Goal: Information Seeking & Learning: Learn about a topic

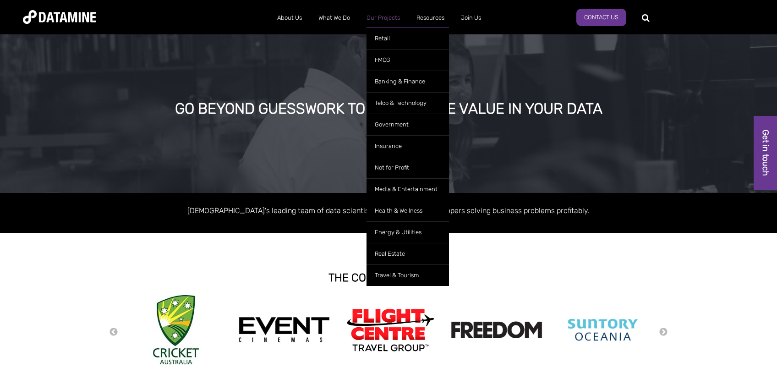
click at [393, 11] on link "Our Projects" at bounding box center [383, 18] width 50 height 24
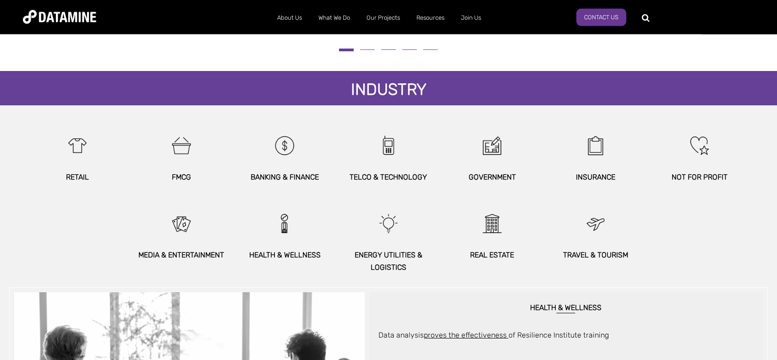
scroll to position [437, 0]
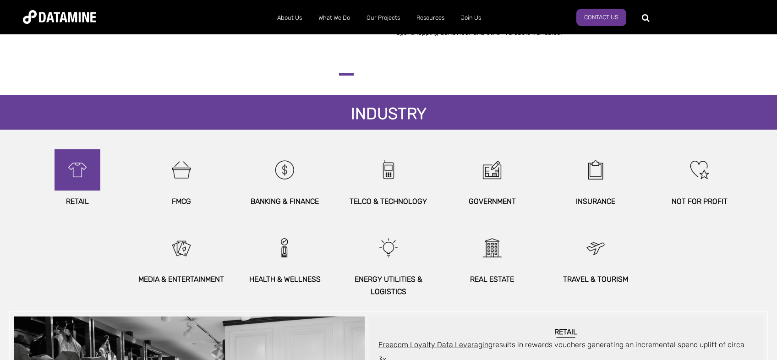
click at [88, 177] on img at bounding box center [77, 169] width 39 height 41
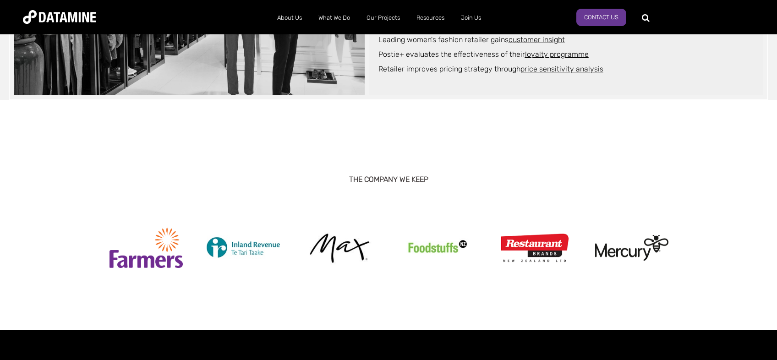
scroll to position [680, 0]
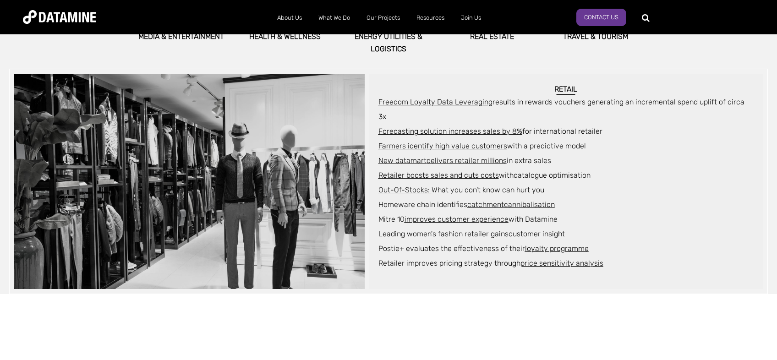
click at [424, 229] on span "Leading women's fashion retailer gains customer insight" at bounding box center [471, 233] width 186 height 9
click at [449, 229] on span "Leading women's fashion retailer gains customer insight" at bounding box center [471, 233] width 186 height 9
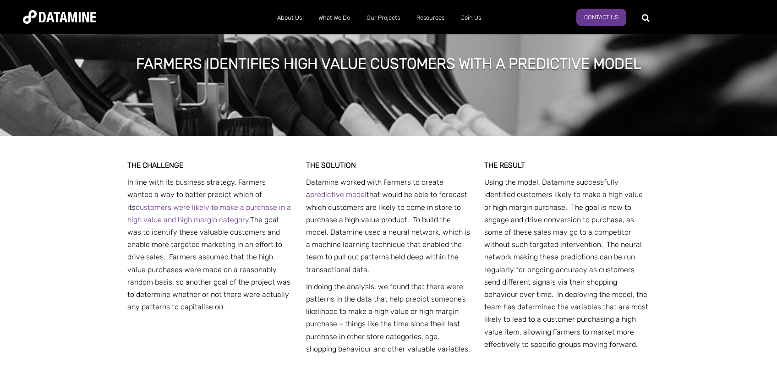
scroll to position [2303, 0]
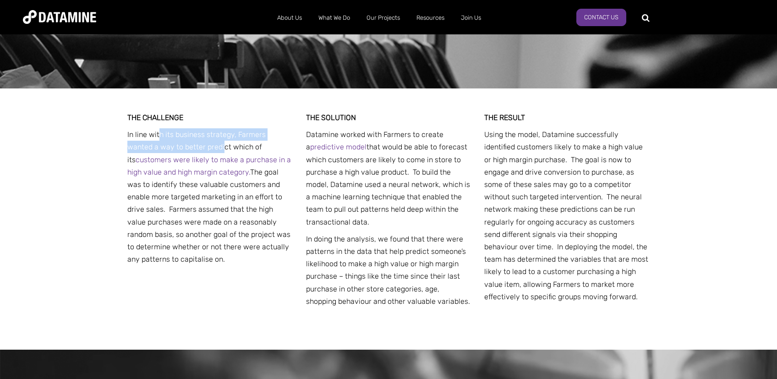
drag, startPoint x: 161, startPoint y: 114, endPoint x: 196, endPoint y: 125, distance: 36.9
click at [196, 128] on p "In line with its business strategy, Farmers wanted a way to better predict whic…" at bounding box center [209, 196] width 165 height 137
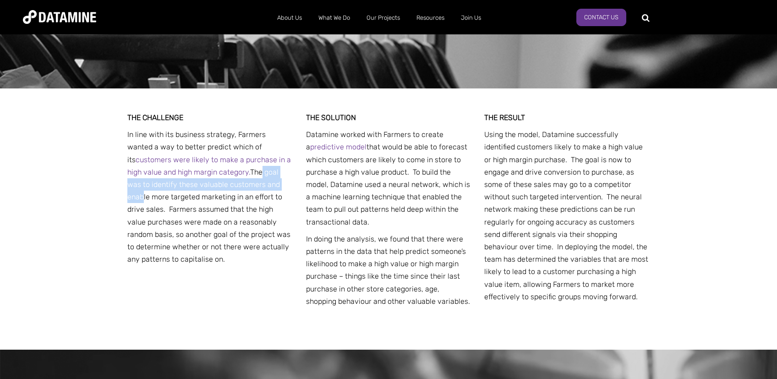
drag, startPoint x: 205, startPoint y: 157, endPoint x: 239, endPoint y: 169, distance: 35.6
click at [239, 169] on p "In line with its business strategy, Farmers wanted a way to better predict whic…" at bounding box center [209, 196] width 165 height 137
click at [228, 191] on p "In line with its business strategy, Farmers wanted a way to better predict whic…" at bounding box center [209, 196] width 165 height 137
click at [276, 206] on p "In line with its business strategy, Farmers wanted a way to better predict whic…" at bounding box center [209, 196] width 165 height 137
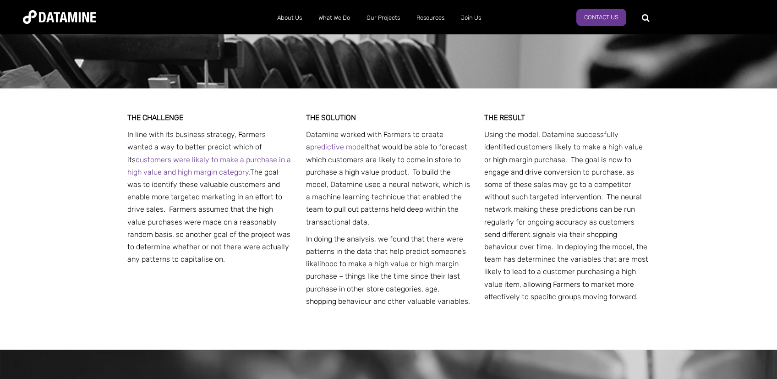
click at [223, 208] on p "In line with its business strategy, Farmers wanted a way to better predict whic…" at bounding box center [209, 196] width 165 height 137
click at [261, 208] on p "In line with its business strategy, Farmers wanted a way to better predict whic…" at bounding box center [209, 196] width 165 height 137
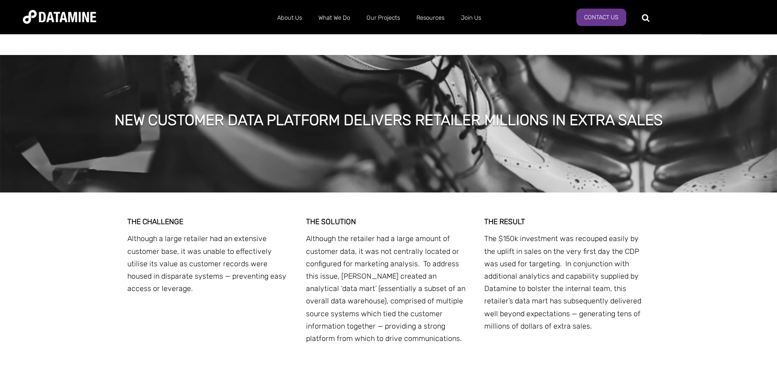
scroll to position [2692, 0]
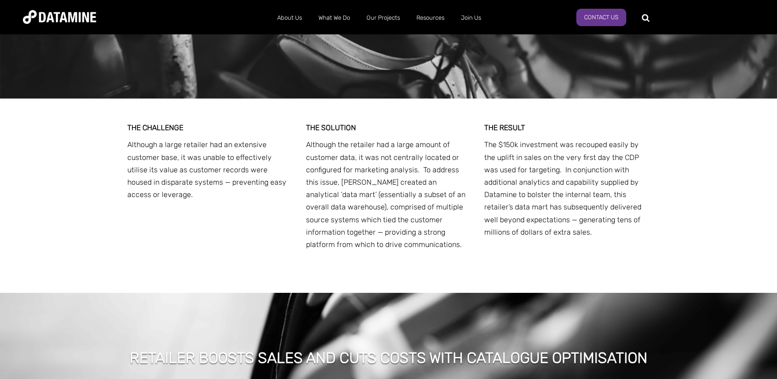
click at [431, 223] on span "Although the retailer had a large amount of customer data, it was not centrally…" at bounding box center [385, 194] width 159 height 109
click at [443, 223] on span "Although the retailer had a large amount of customer data, it was not centrally…" at bounding box center [385, 194] width 159 height 109
click at [579, 150] on span "The $150k investment was recouped easily by the uplift in sales on the very fir…" at bounding box center [562, 188] width 157 height 96
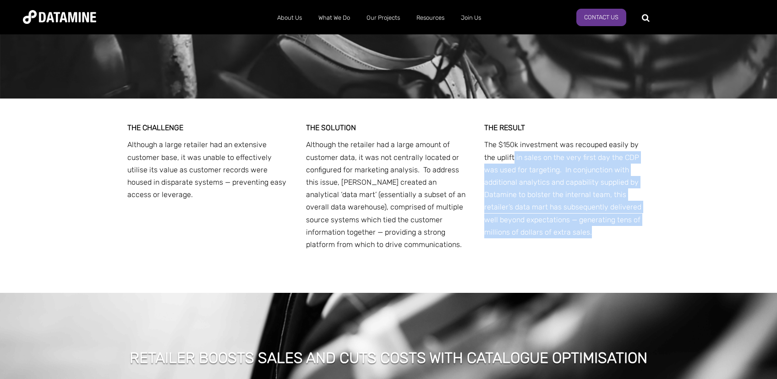
drag, startPoint x: 501, startPoint y: 163, endPoint x: 639, endPoint y: 237, distance: 156.5
click at [639, 237] on p "The $150k investment was recouped easily by the uplift in sales on the very fir…" at bounding box center [566, 188] width 165 height 100
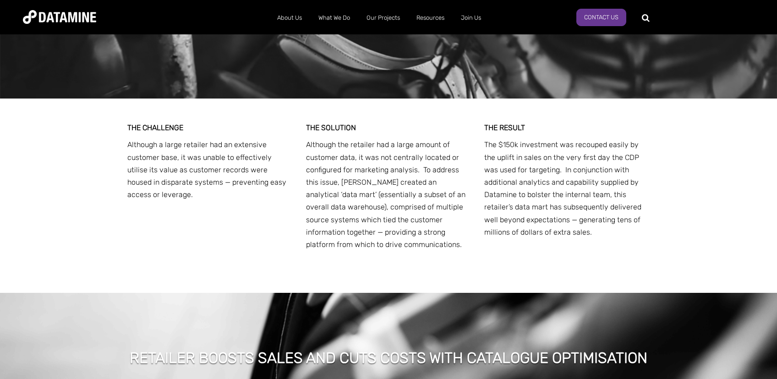
click at [639, 237] on p "The $150k investment was recouped easily by the uplift in sales on the very fir…" at bounding box center [566, 188] width 165 height 100
click at [575, 223] on span "The $150k investment was recouped easily by the uplift in sales on the very fir…" at bounding box center [562, 188] width 157 height 96
drag, startPoint x: 539, startPoint y: 222, endPoint x: 644, endPoint y: 225, distance: 105.4
click at [644, 225] on p "The $150k investment was recouped easily by the uplift in sales on the very fir…" at bounding box center [566, 188] width 165 height 100
click at [598, 185] on span "The $150k investment was recouped easily by the uplift in sales on the very fir…" at bounding box center [562, 188] width 157 height 96
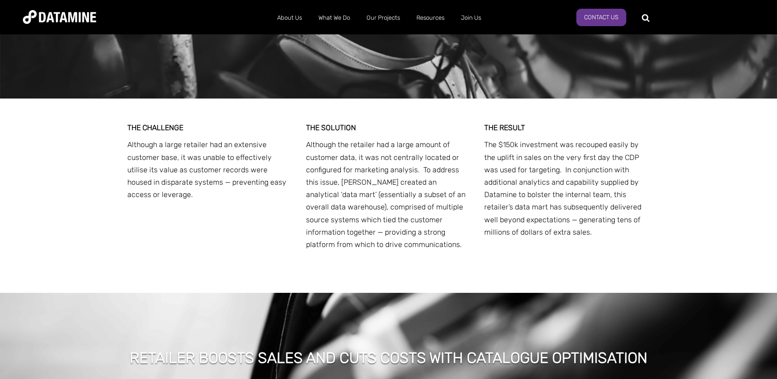
click at [574, 190] on span "The $150k investment was recouped easily by the uplift in sales on the very fir…" at bounding box center [562, 188] width 157 height 96
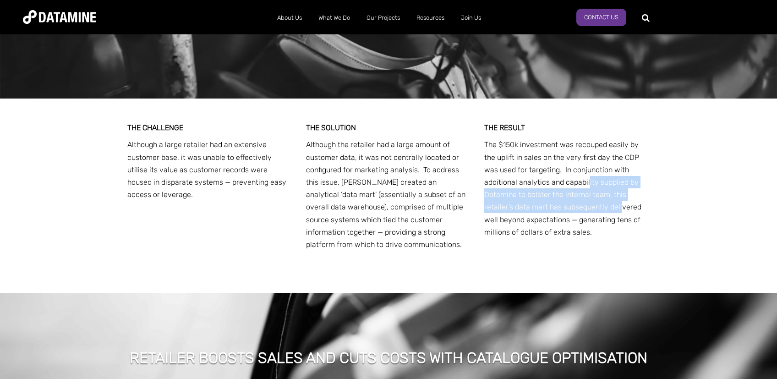
drag, startPoint x: 550, startPoint y: 198, endPoint x: 556, endPoint y: 217, distance: 19.6
click at [556, 217] on p "The $150k investment was recouped easily by the uplift in sales on the very fir…" at bounding box center [566, 188] width 165 height 100
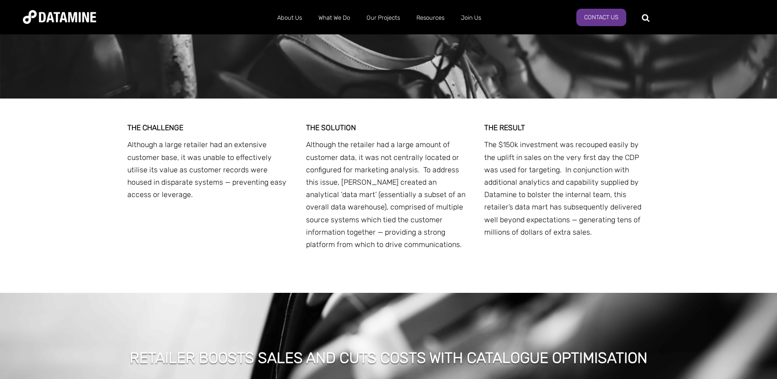
click at [556, 217] on p "The $150k investment was recouped easily by the uplift in sales on the very fir…" at bounding box center [566, 188] width 165 height 100
drag, startPoint x: 556, startPoint y: 211, endPoint x: 561, endPoint y: 211, distance: 5.0
click at [559, 211] on span "The $150k investment was recouped easily by the uplift in sales on the very fir…" at bounding box center [562, 188] width 157 height 96
drag, startPoint x: 561, startPoint y: 211, endPoint x: 566, endPoint y: 212, distance: 5.2
click at [563, 212] on span "The $150k investment was recouped easily by the uplift in sales on the very fir…" at bounding box center [562, 188] width 157 height 96
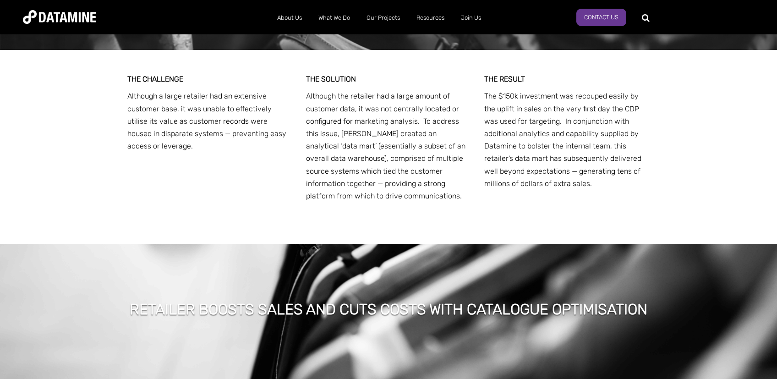
scroll to position [3031, 0]
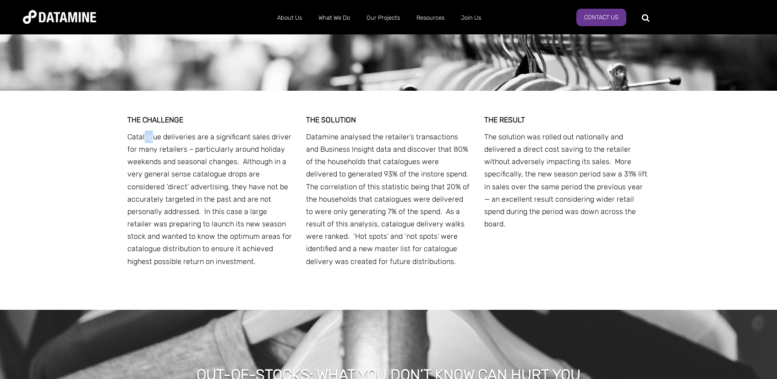
click at [145, 138] on span "Catalogue deliveries are a significant sales driver for many retailers – partic…" at bounding box center [209, 198] width 164 height 133
drag, startPoint x: 128, startPoint y: 139, endPoint x: 255, endPoint y: 135, distance: 126.9
click at [255, 135] on p "Catalogue deliveries are a significant sales driver for many retailers – partic…" at bounding box center [209, 199] width 165 height 137
click at [147, 134] on div "THE CHALLENGE Catalogue deliveries are a significant sales driver for many reta…" at bounding box center [209, 193] width 165 height 158
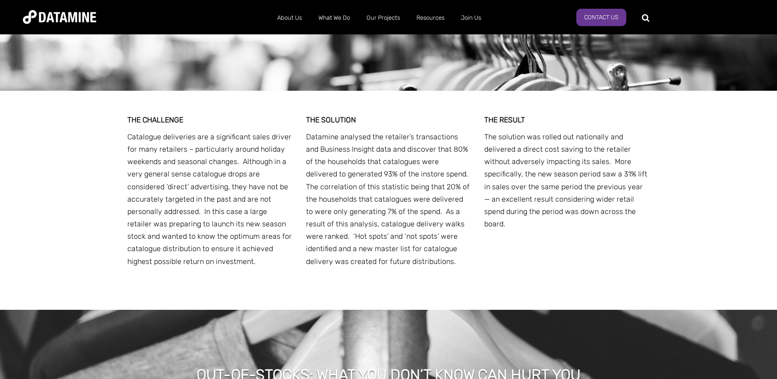
click at [657, 202] on div "THE CHALLENGE Catalogue deliveries are a significant sales driver for many reta…" at bounding box center [388, 200] width 777 height 219
drag, startPoint x: 508, startPoint y: 155, endPoint x: 509, endPoint y: 161, distance: 5.6
click at [509, 161] on p "The solution was rolled out nationally and delivered a direct cost saving to th…" at bounding box center [566, 181] width 165 height 100
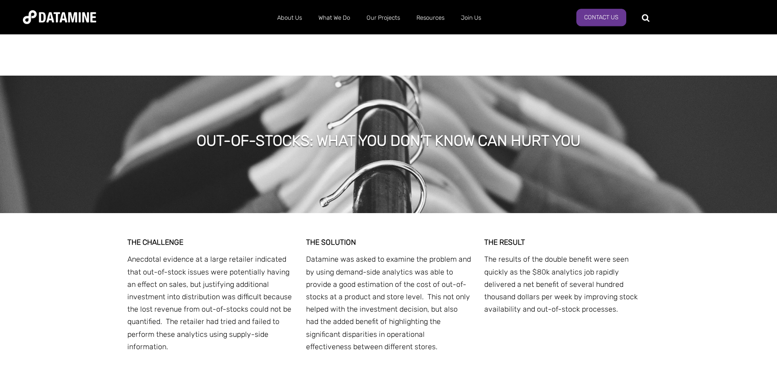
scroll to position [3323, 0]
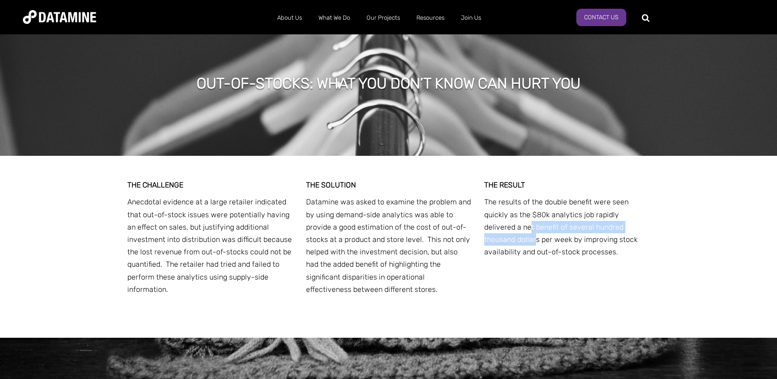
drag, startPoint x: 497, startPoint y: 232, endPoint x: 643, endPoint y: 227, distance: 146.2
click at [643, 227] on p "The results of the double benefit were seen quickly as the $80k analytics job r…" at bounding box center [566, 227] width 165 height 62
click at [548, 236] on span "The results of the double benefit were seen quickly as the $80k analytics job r…" at bounding box center [560, 226] width 153 height 59
drag, startPoint x: 500, startPoint y: 230, endPoint x: 660, endPoint y: 234, distance: 159.8
click at [660, 234] on div "THE CHALLENGE Anecdotal evidence at a large retailer indicated that out-of-stoc…" at bounding box center [388, 247] width 777 height 182
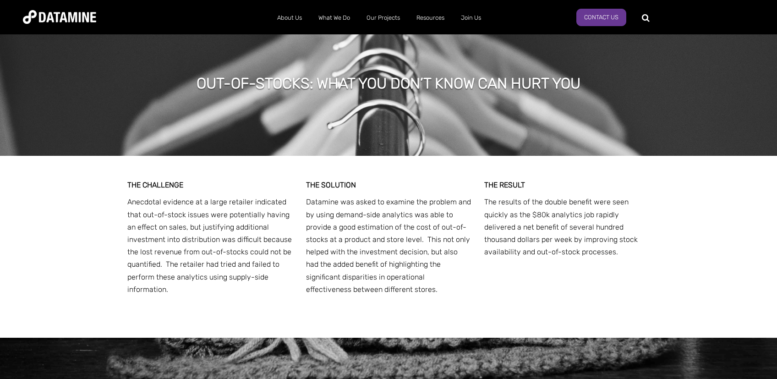
click at [660, 234] on div "THE CHALLENGE Anecdotal evidence at a large retailer indicated that out-of-stoc…" at bounding box center [388, 247] width 777 height 182
click at [531, 237] on p "The results of the double benefit were seen quickly as the $80k analytics job r…" at bounding box center [566, 227] width 165 height 62
click at [320, 216] on span "Datamine was asked to examine the problem and by using demand-side analytics wa…" at bounding box center [388, 245] width 165 height 96
drag, startPoint x: 138, startPoint y: 216, endPoint x: 186, endPoint y: 229, distance: 50.3
click at [186, 229] on span "Anecdotal evidence at a large retailer indicated that out-of-stock issues were …" at bounding box center [209, 245] width 164 height 96
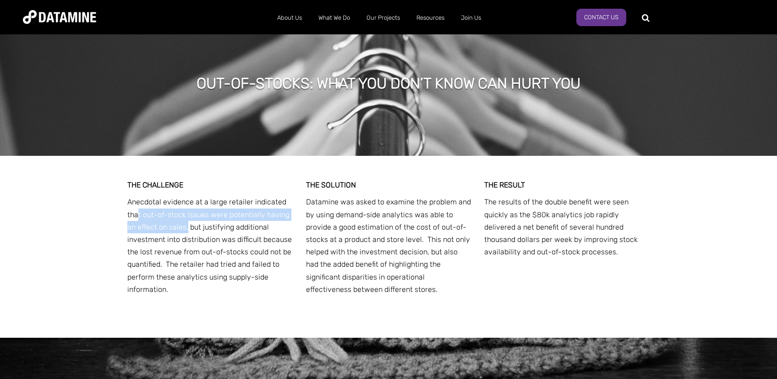
click at [187, 230] on span "Anecdotal evidence at a large retailer indicated that out-of-stock issues were …" at bounding box center [209, 245] width 164 height 96
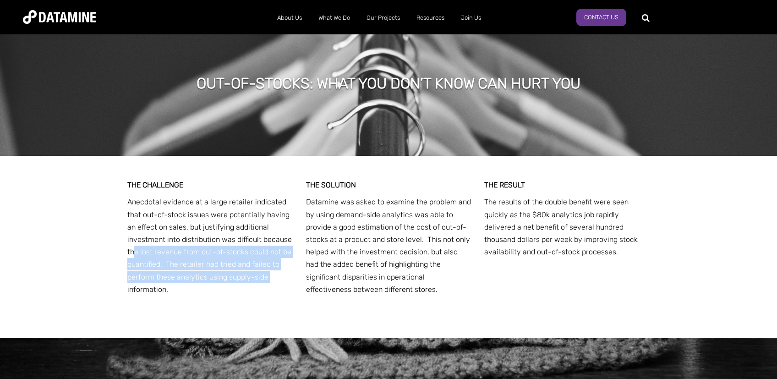
drag, startPoint x: 133, startPoint y: 259, endPoint x: 269, endPoint y: 285, distance: 137.9
click at [269, 285] on p "Anecdotal evidence at a large retailer indicated that out-of-stock issues were …" at bounding box center [209, 246] width 165 height 100
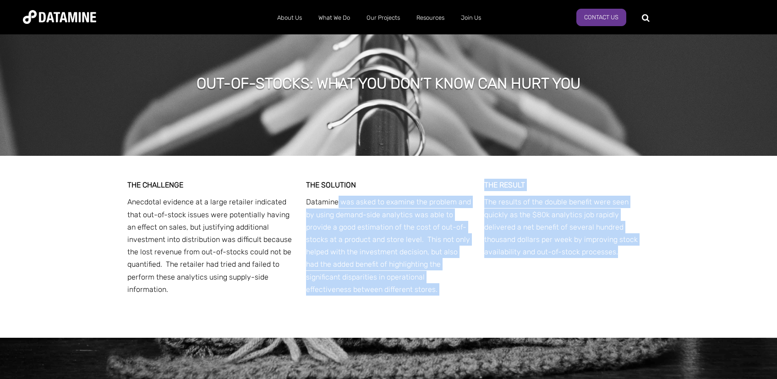
drag, startPoint x: 304, startPoint y: 206, endPoint x: 337, endPoint y: 210, distance: 34.1
click at [337, 210] on div "THE CHALLENGE Anecdotal evidence at a large retailer indicated that out-of-stoc…" at bounding box center [388, 247] width 522 height 182
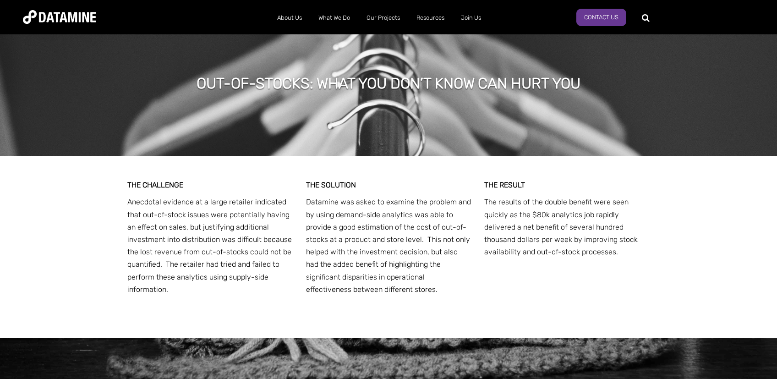
click at [337, 210] on span "Datamine was asked to examine the problem and by using demand-side analytics wa…" at bounding box center [388, 245] width 165 height 96
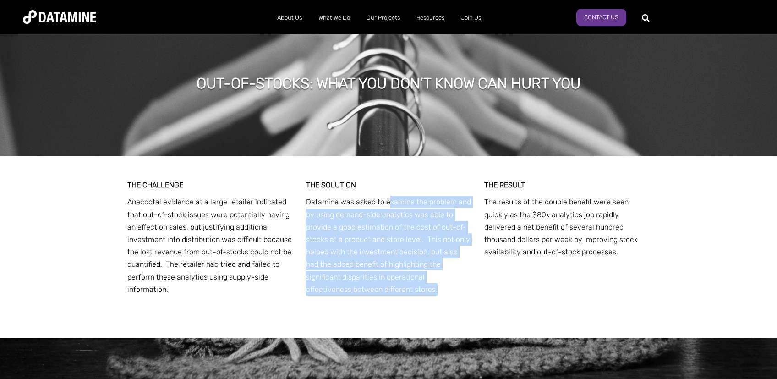
drag, startPoint x: 386, startPoint y: 207, endPoint x: 438, endPoint y: 295, distance: 101.4
click at [438, 295] on p "Datamine was asked to examine the problem and by using demand-side analytics wa…" at bounding box center [388, 246] width 165 height 100
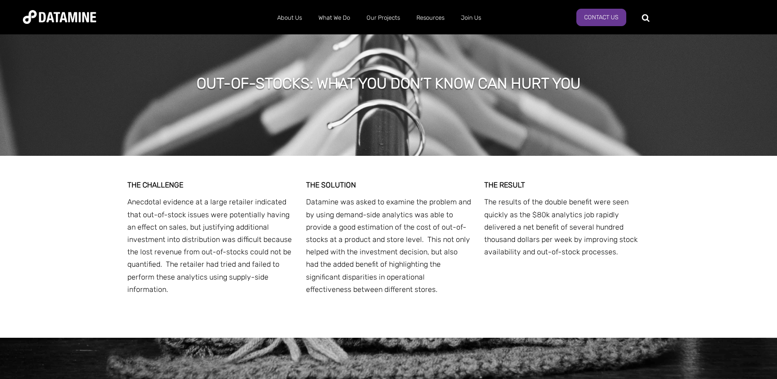
click at [528, 210] on span "The results of the double benefit were seen quickly as the $80k analytics job r…" at bounding box center [560, 226] width 153 height 59
drag, startPoint x: 486, startPoint y: 210, endPoint x: 543, endPoint y: 216, distance: 56.6
click at [543, 216] on span "The results of the double benefit were seen quickly as the $80k analytics job r…" at bounding box center [560, 226] width 153 height 59
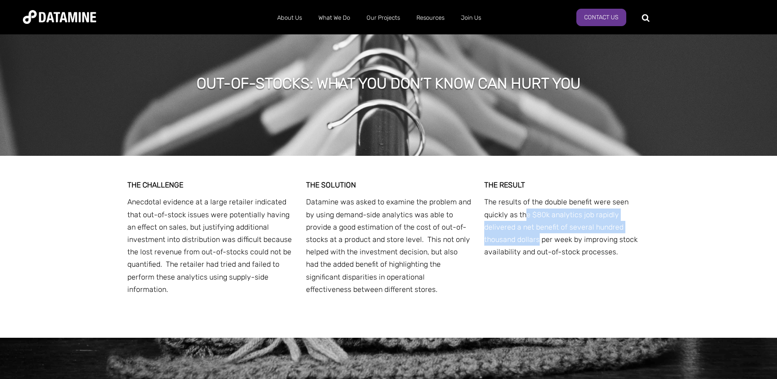
drag, startPoint x: 536, startPoint y: 221, endPoint x: 645, endPoint y: 231, distance: 109.4
click at [637, 231] on span "The results of the double benefit were seen quickly as the $80k analytics job r…" at bounding box center [560, 226] width 153 height 59
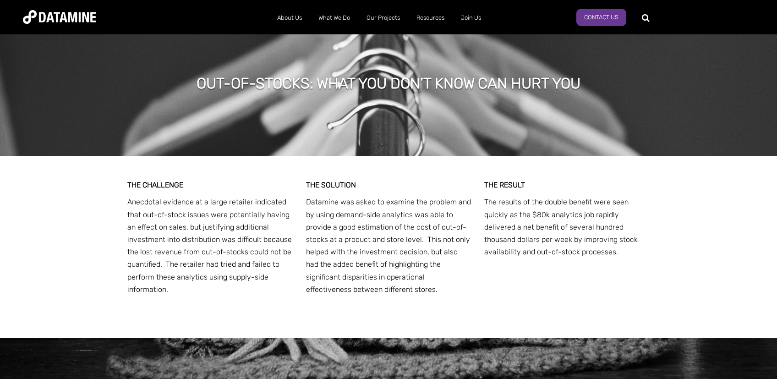
click at [336, 223] on p "Datamine was asked to examine the problem and by using demand-side analytics wa…" at bounding box center [388, 246] width 165 height 100
drag, startPoint x: 134, startPoint y: 245, endPoint x: 165, endPoint y: 244, distance: 31.2
click at [136, 245] on span "Anecdotal evidence at a large retailer indicated that out-of-stock issues were …" at bounding box center [209, 245] width 164 height 96
click at [196, 243] on span "Anecdotal evidence at a large retailer indicated that out-of-stock issues were …" at bounding box center [209, 245] width 164 height 96
click at [202, 243] on span "Anecdotal evidence at a large retailer indicated that out-of-stock issues were …" at bounding box center [209, 245] width 164 height 96
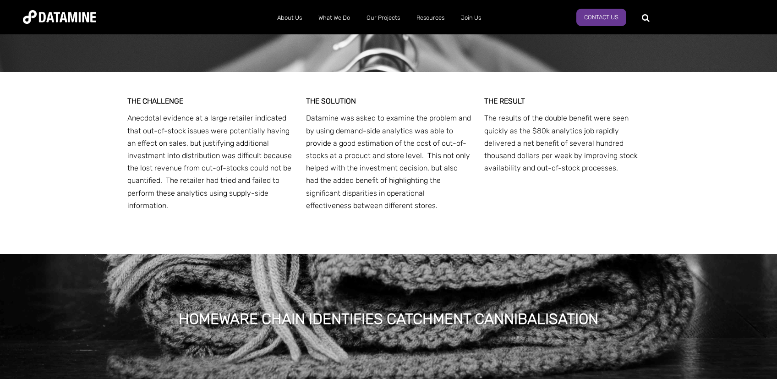
scroll to position [3420, 0]
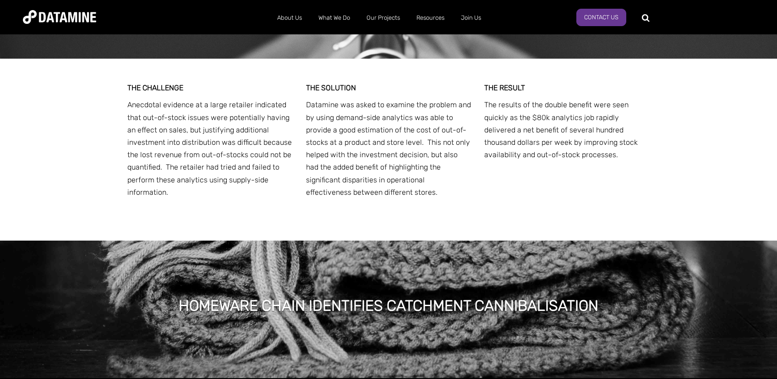
drag, startPoint x: 294, startPoint y: 157, endPoint x: 305, endPoint y: 152, distance: 11.7
click at [300, 153] on div "THE CHALLENGE Anecdotal evidence at a large retailer indicated that out-of-stoc…" at bounding box center [388, 150] width 522 height 182
click at [468, 135] on p "Datamine was asked to examine the problem and by using demand-side analytics wa…" at bounding box center [388, 148] width 165 height 100
drag, startPoint x: 111, startPoint y: 102, endPoint x: 117, endPoint y: 103, distance: 6.1
click at [114, 103] on div "THE CHALLENGE Anecdotal evidence at a large retailer indicated that out-of-stoc…" at bounding box center [388, 150] width 777 height 182
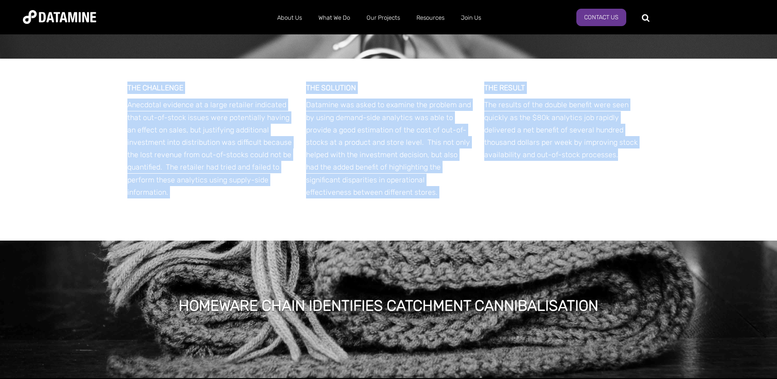
drag, startPoint x: 128, startPoint y: 92, endPoint x: 618, endPoint y: 173, distance: 496.5
click at [618, 173] on div "THE CHALLENGE Anecdotal evidence at a large retailer indicated that out-of-stoc…" at bounding box center [388, 150] width 522 height 182
copy div "THE CHALLENGE Anecdotal evidence at a large retailer indicated that out-of-stoc…"
click at [501, 220] on div "HOMEWARE CHAIN IDENTIFIES CATCHMENT CANNIBALISATION" at bounding box center [388, 292] width 777 height 169
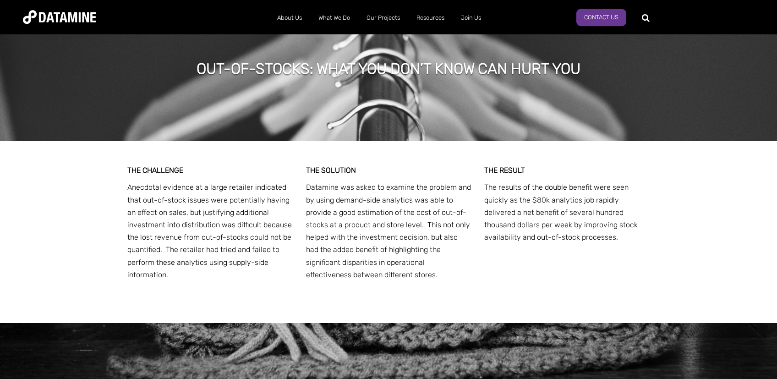
scroll to position [3323, 0]
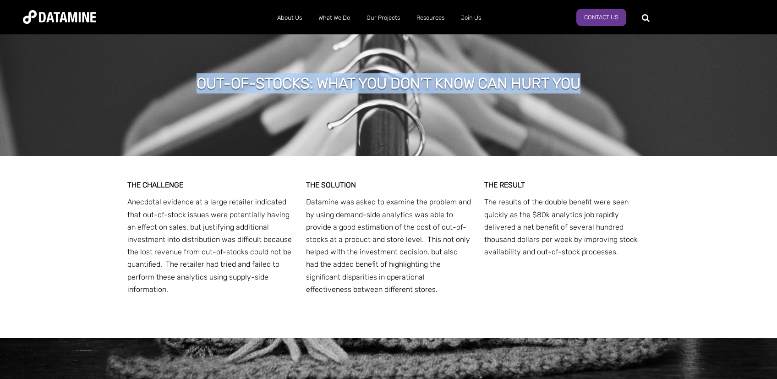
drag, startPoint x: 187, startPoint y: 87, endPoint x: 616, endPoint y: 85, distance: 429.1
click at [616, 85] on div "OUT-OF-STOCKS: WHAT YOU DON’T KNOW CAN HURT YOU" at bounding box center [388, 86] width 777 height 137
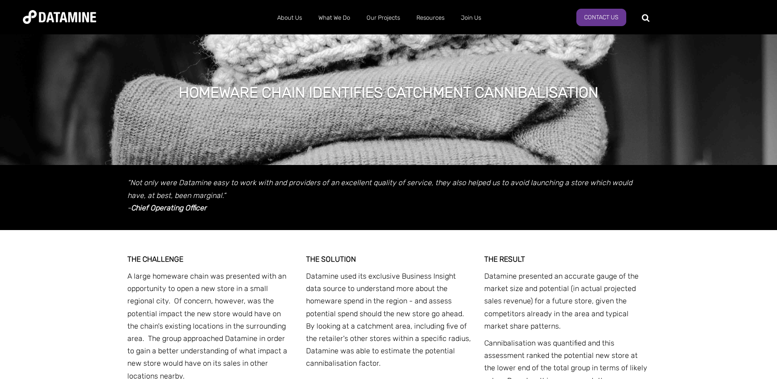
scroll to position [3633, 0]
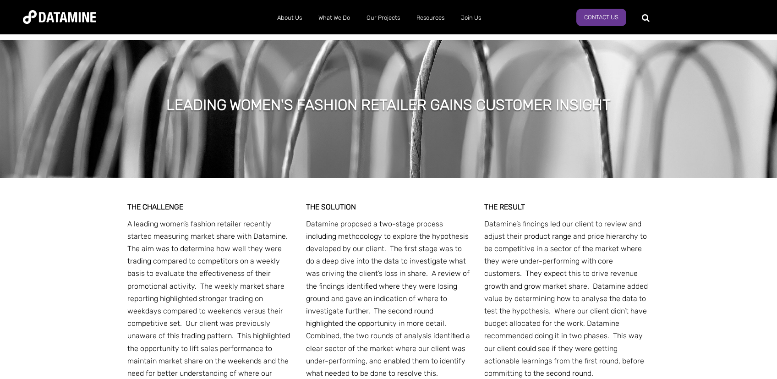
scroll to position [4490, 0]
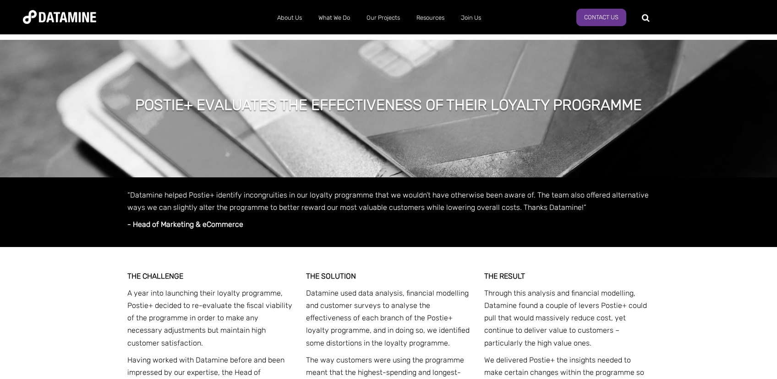
scroll to position [4913, 0]
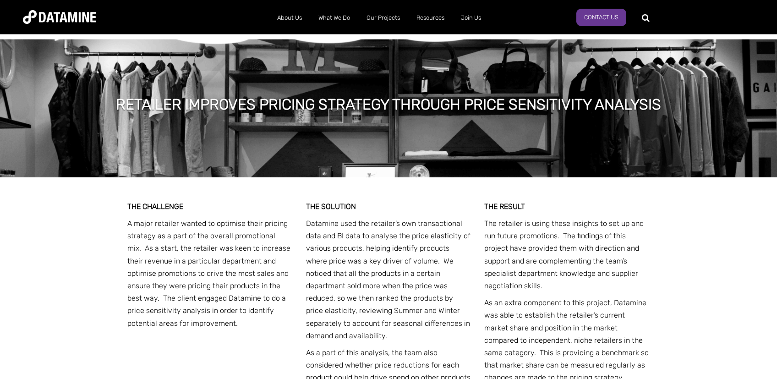
scroll to position [5386, 0]
